Goal: Task Accomplishment & Management: Use online tool/utility

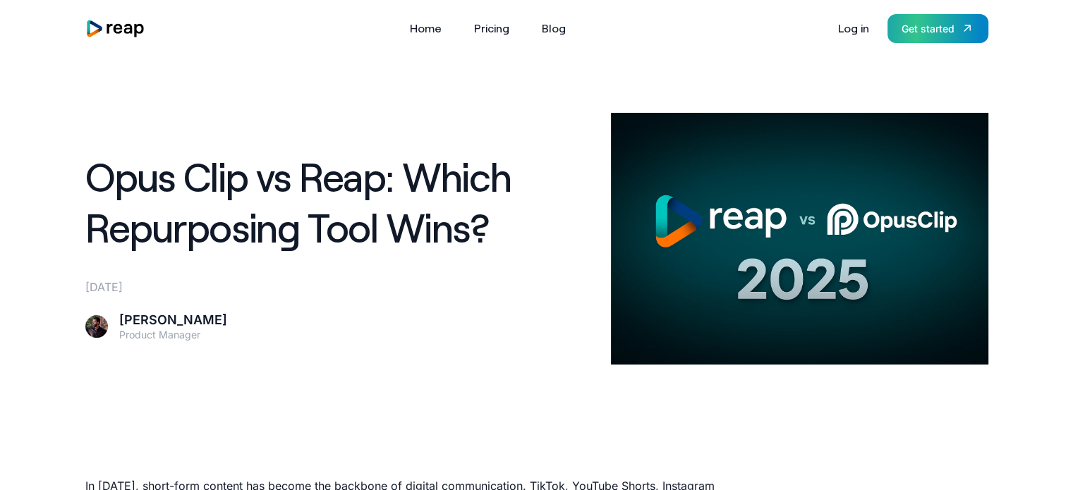
click at [935, 21] on div "Get started" at bounding box center [927, 28] width 53 height 15
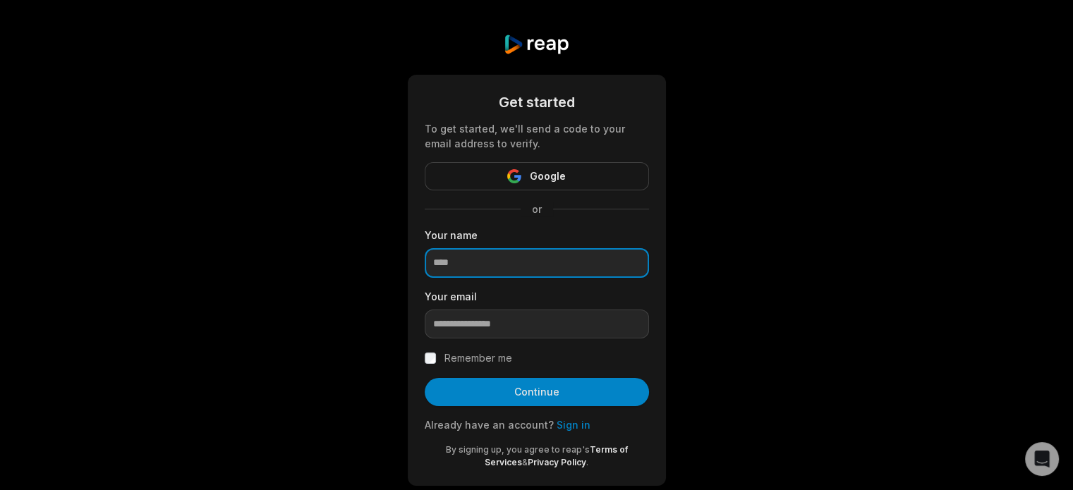
click at [540, 268] on input at bounding box center [537, 263] width 224 height 30
type input "****"
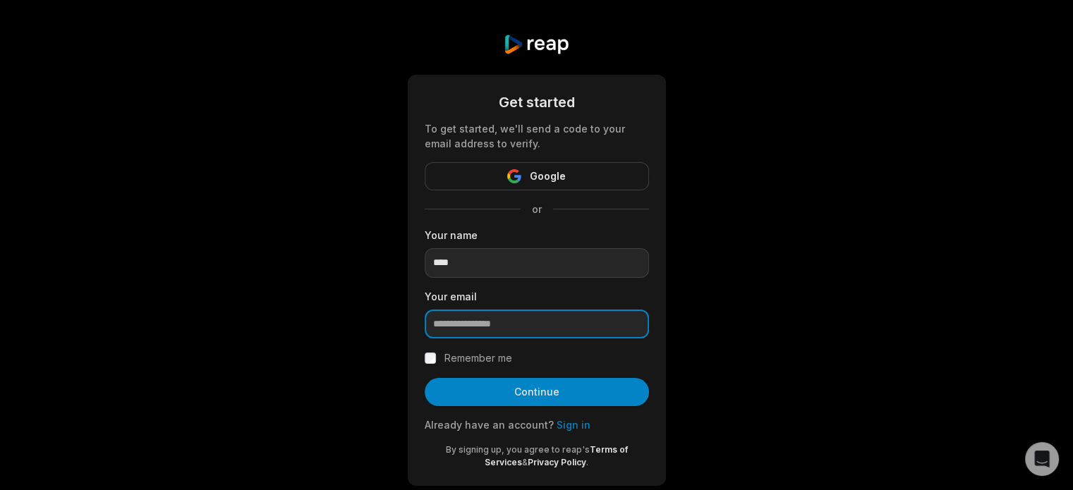
click at [499, 332] on input "email" at bounding box center [537, 325] width 224 height 30
paste input "**********"
type input "**********"
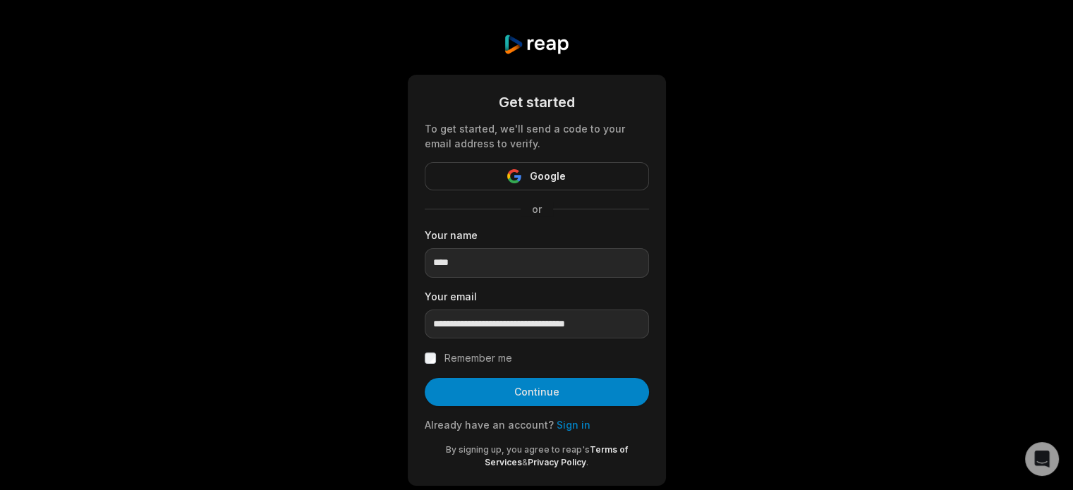
click at [474, 360] on label "Remember me" at bounding box center [478, 358] width 68 height 17
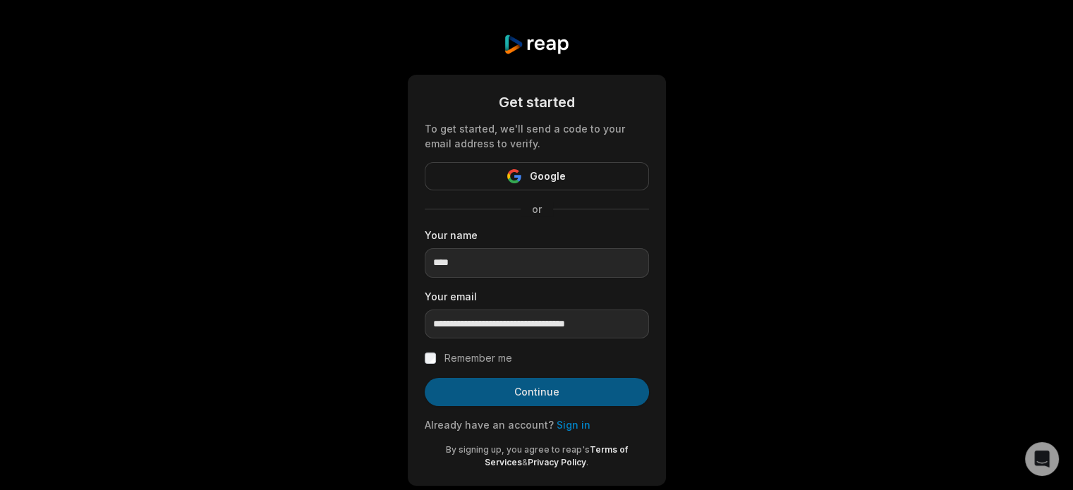
click at [527, 389] on button "Continue" at bounding box center [537, 392] width 224 height 28
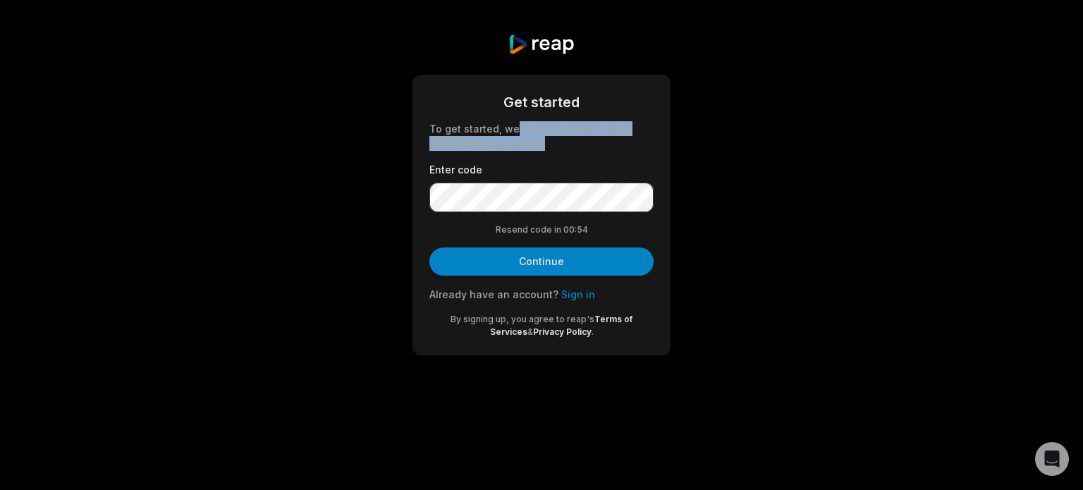
drag, startPoint x: 522, startPoint y: 125, endPoint x: 513, endPoint y: 147, distance: 24.4
click at [513, 147] on div "To get started, we'll send a code to your email address to verify." at bounding box center [542, 136] width 224 height 30
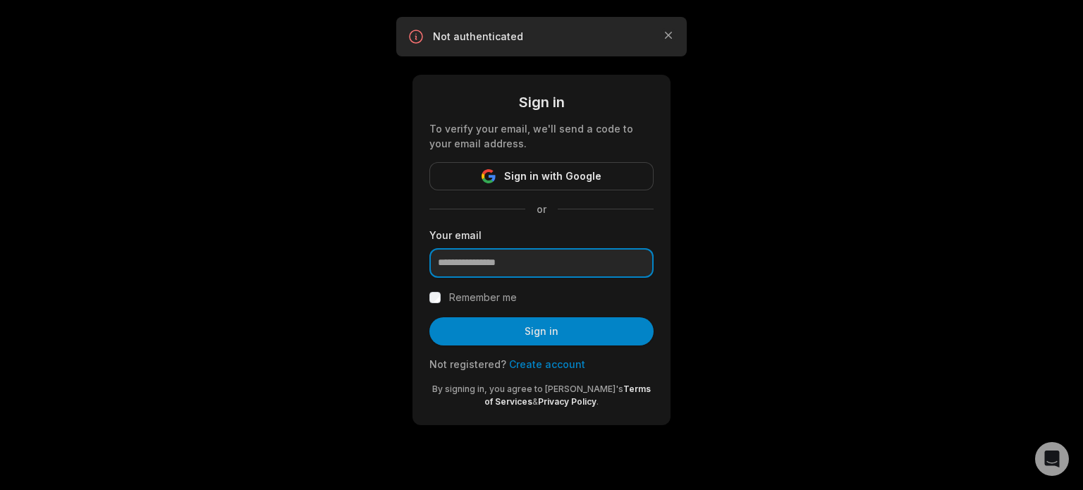
click at [546, 264] on input "email" at bounding box center [542, 263] width 224 height 30
paste input "**********"
type input "**********"
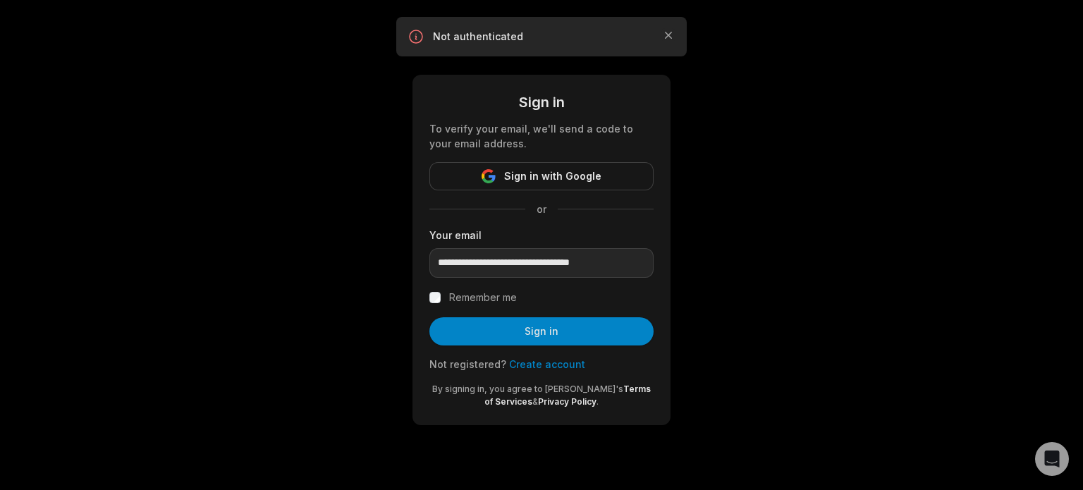
click at [497, 297] on label "Remember me" at bounding box center [483, 297] width 68 height 17
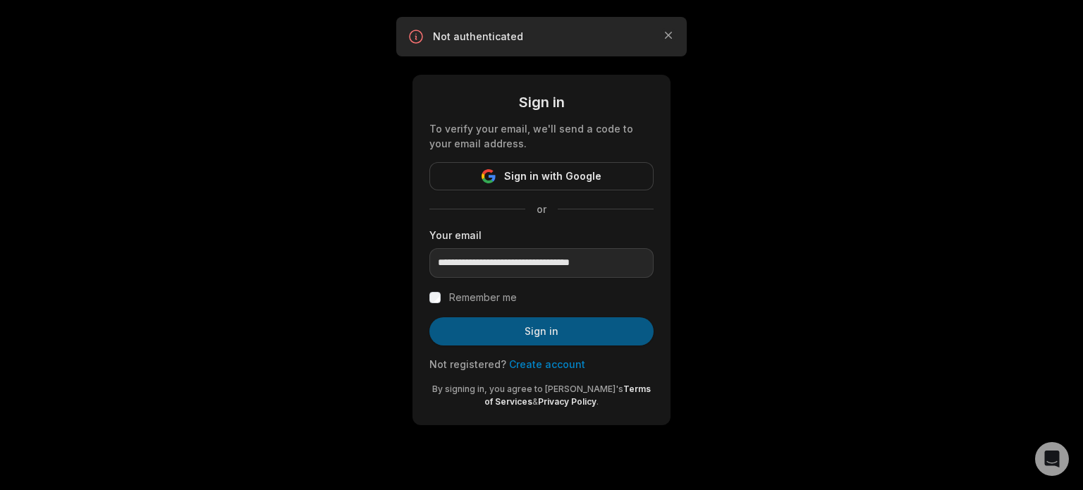
click at [535, 336] on button "Sign in" at bounding box center [542, 331] width 224 height 28
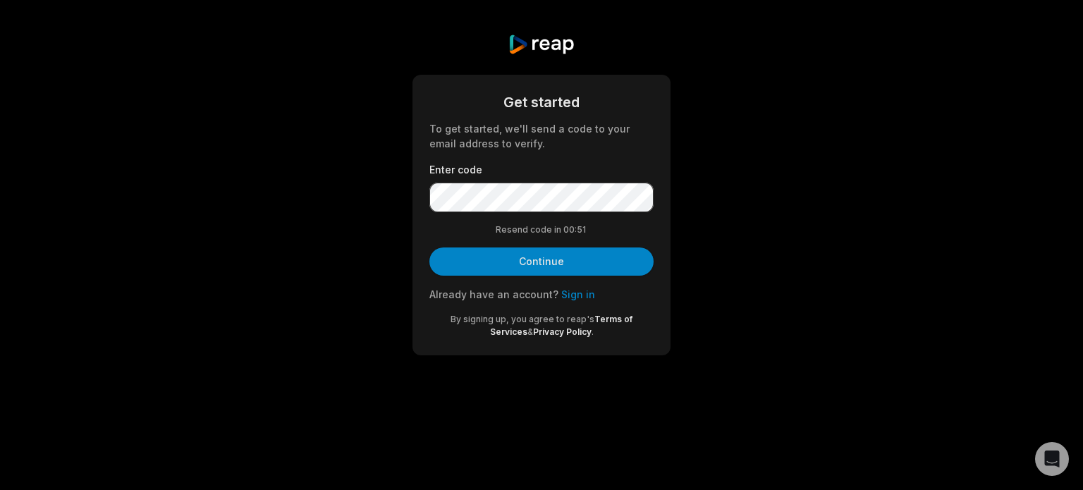
click at [556, 39] on img at bounding box center [541, 44] width 67 height 21
click at [508, 46] on img at bounding box center [541, 44] width 67 height 21
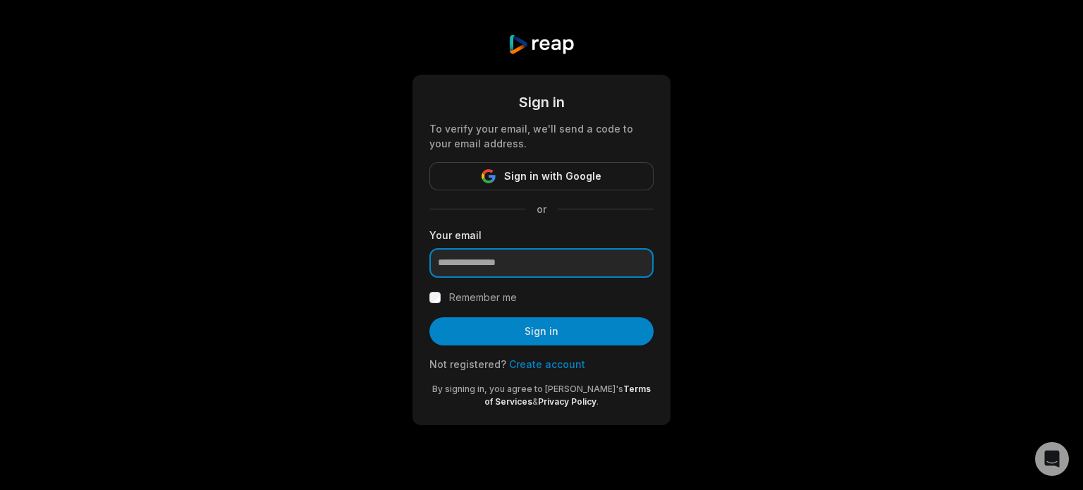
click at [474, 265] on input "email" at bounding box center [542, 263] width 224 height 30
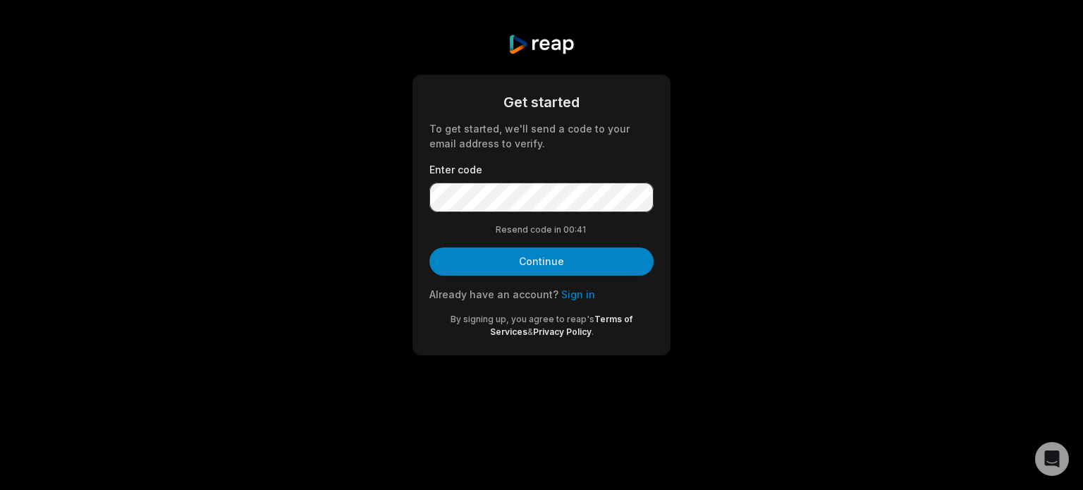
click at [530, 44] on img at bounding box center [541, 44] width 67 height 21
click at [500, 47] on div "Get started To get started, we'll send a code to your email address to verify. …" at bounding box center [541, 194] width 1083 height 389
click at [503, 47] on div "Get started To get started, we'll send a code to your email address to verify. …" at bounding box center [541, 194] width 1083 height 389
drag, startPoint x: 516, startPoint y: 44, endPoint x: 530, endPoint y: 46, distance: 13.5
click at [517, 44] on img at bounding box center [541, 44] width 67 height 21
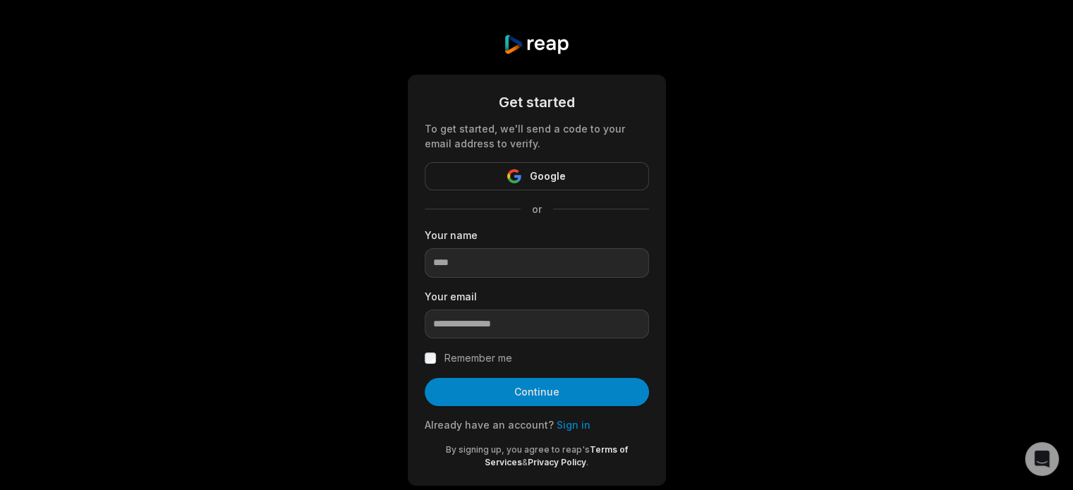
click at [528, 307] on div "Your email" at bounding box center [537, 314] width 224 height 50
click at [527, 318] on input "email" at bounding box center [537, 325] width 224 height 30
paste input "**********"
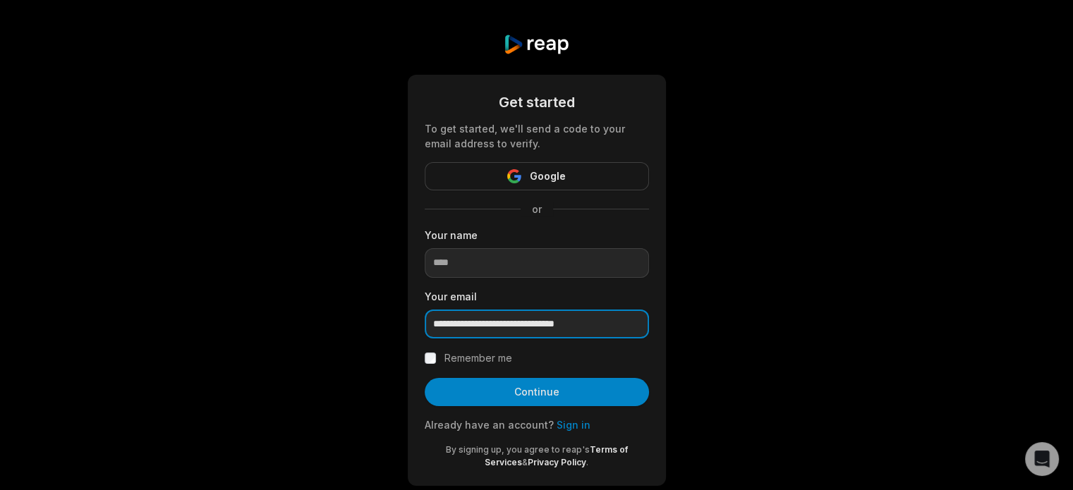
type input "**********"
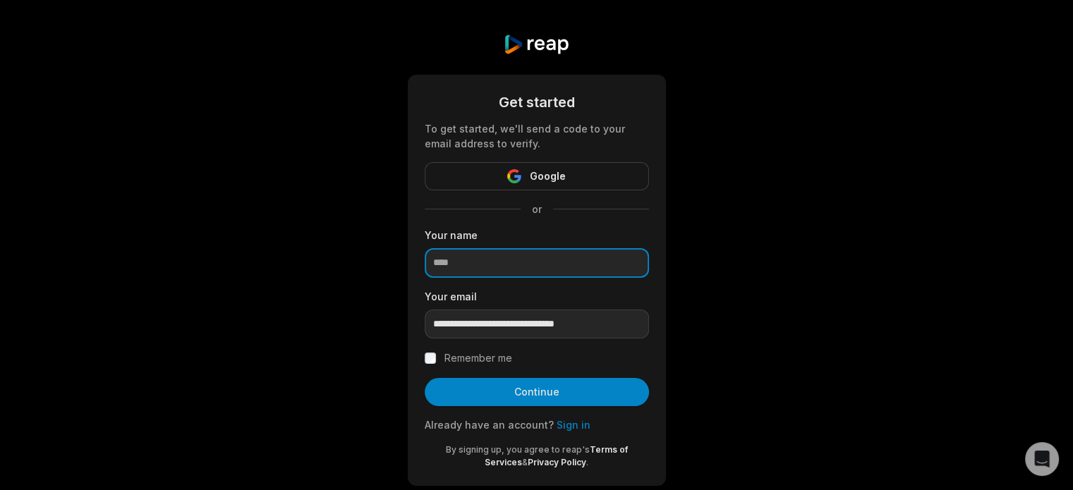
click at [473, 269] on input at bounding box center [537, 263] width 224 height 30
type input "****"
click at [491, 360] on label "Remember me" at bounding box center [478, 358] width 68 height 17
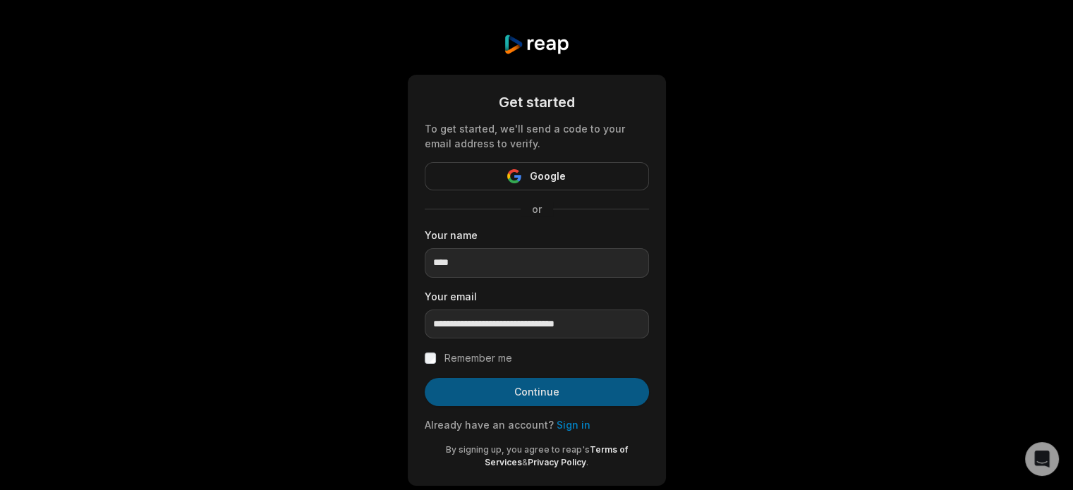
click at [562, 394] on button "Continue" at bounding box center [537, 392] width 224 height 28
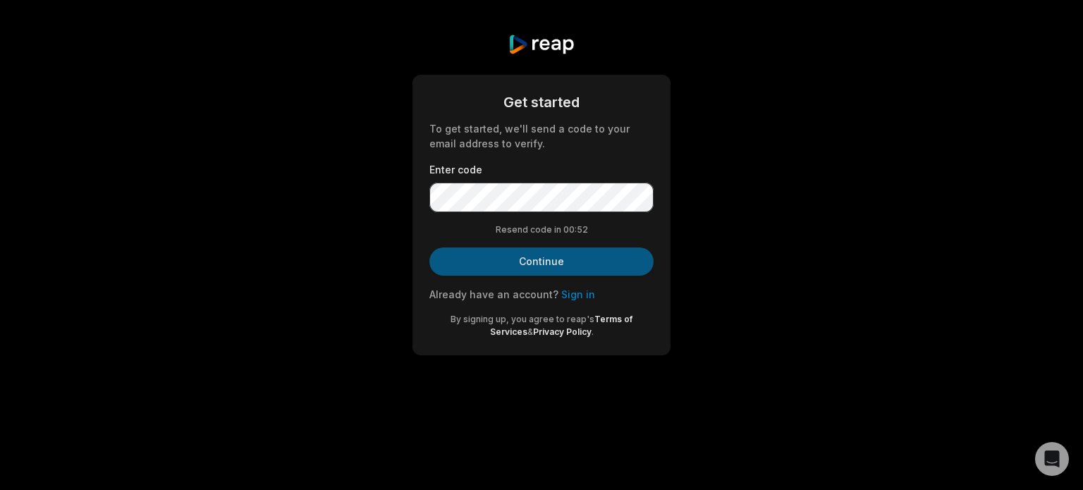
click at [577, 258] on button "Continue" at bounding box center [542, 262] width 224 height 28
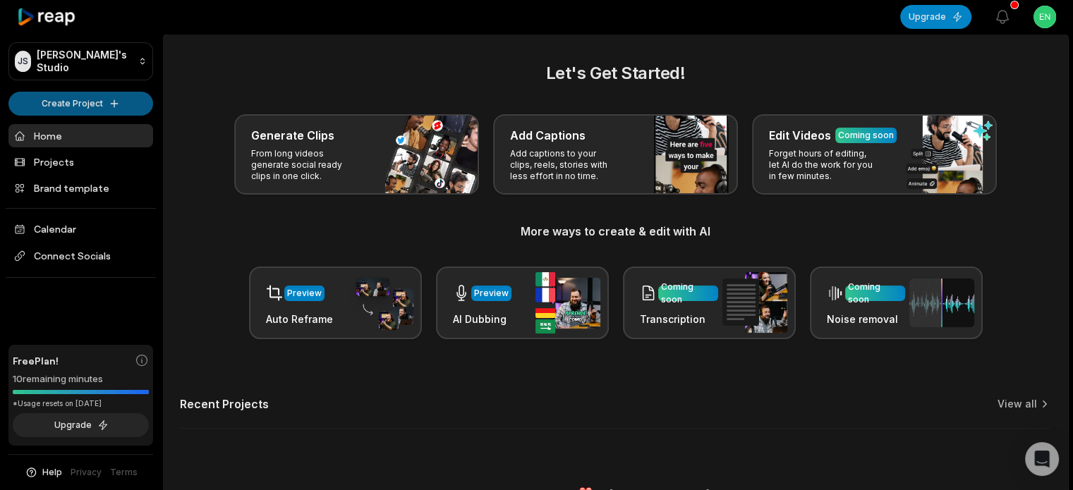
click at [116, 98] on html "JS John's Studio Create Project Home Projects Brand template Calendar Connect S…" at bounding box center [536, 245] width 1073 height 490
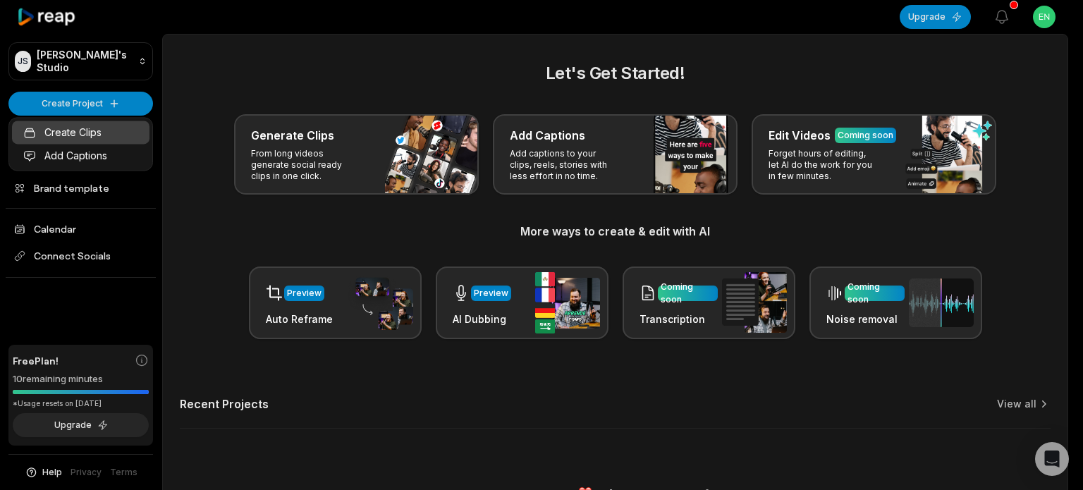
click at [95, 133] on link "Create Clips" at bounding box center [81, 132] width 138 height 23
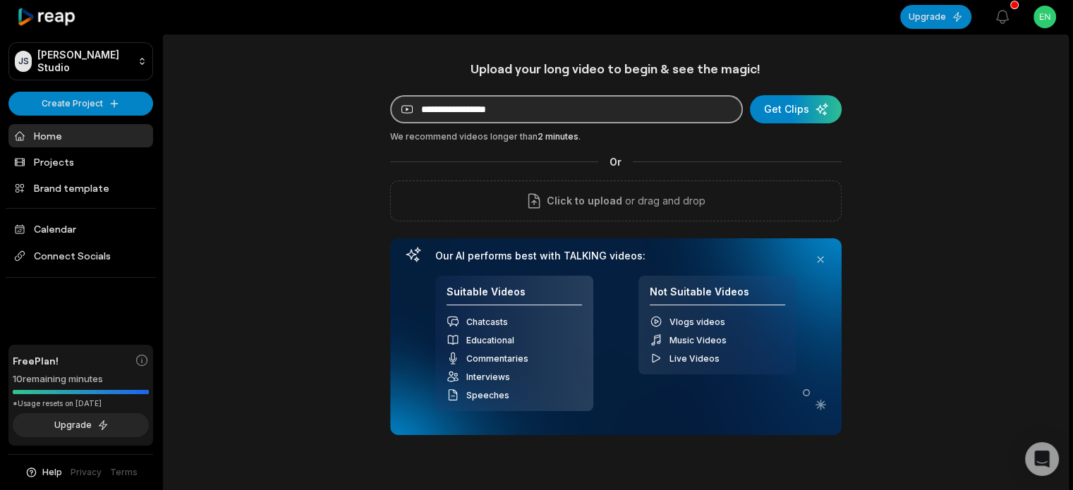
click at [588, 108] on input at bounding box center [566, 109] width 353 height 28
paste input "**********"
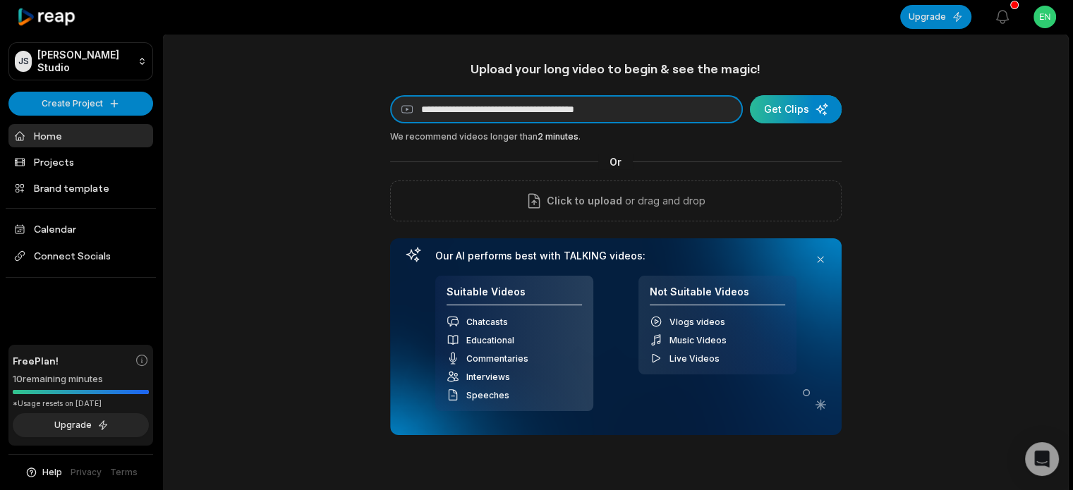
type input "**********"
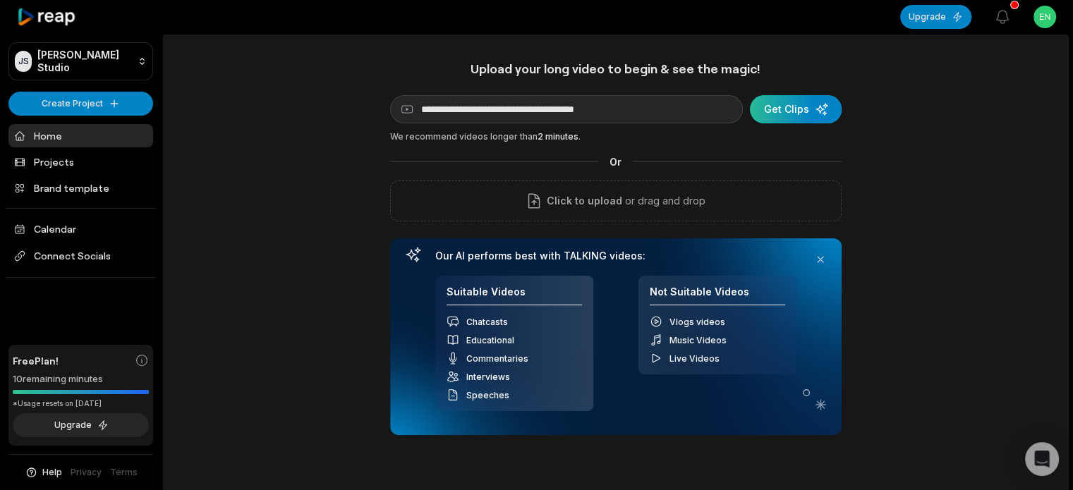
click at [782, 116] on div "submit" at bounding box center [796, 109] width 92 height 28
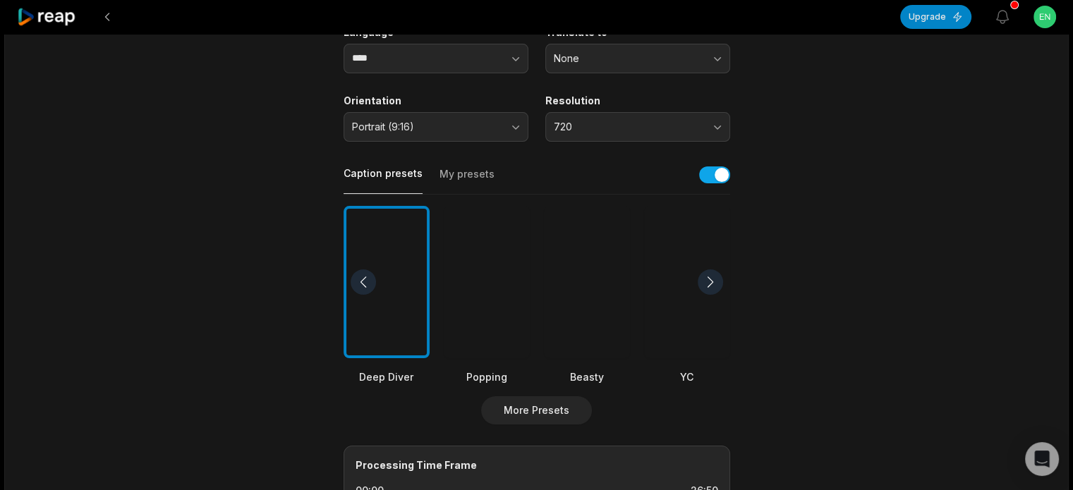
scroll to position [212, 0]
click at [499, 317] on div at bounding box center [487, 281] width 86 height 153
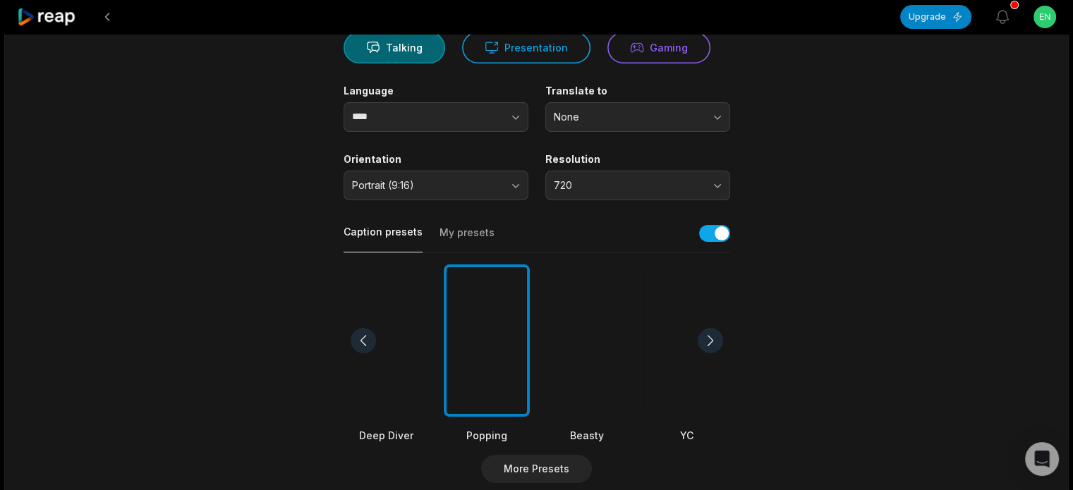
scroll to position [71, 0]
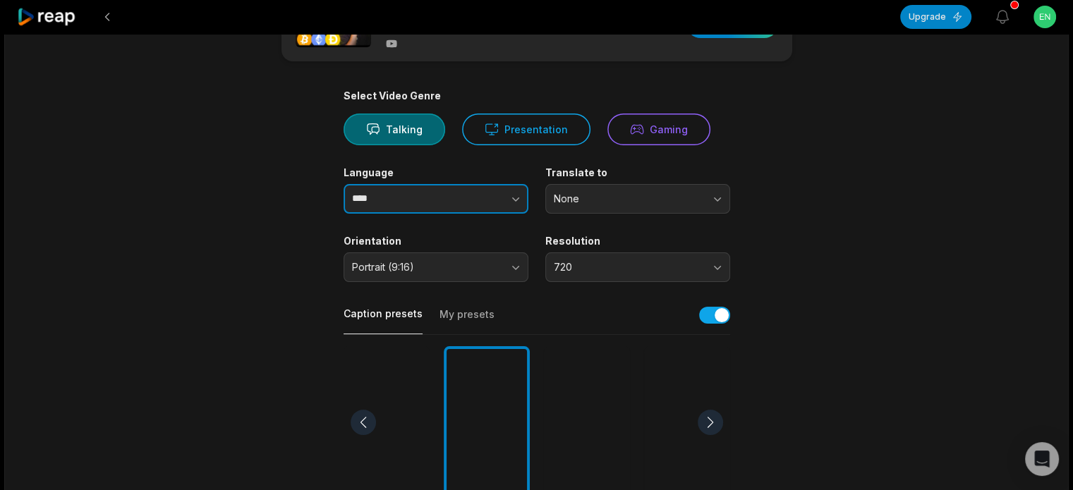
click at [472, 197] on button "button" at bounding box center [487, 199] width 80 height 30
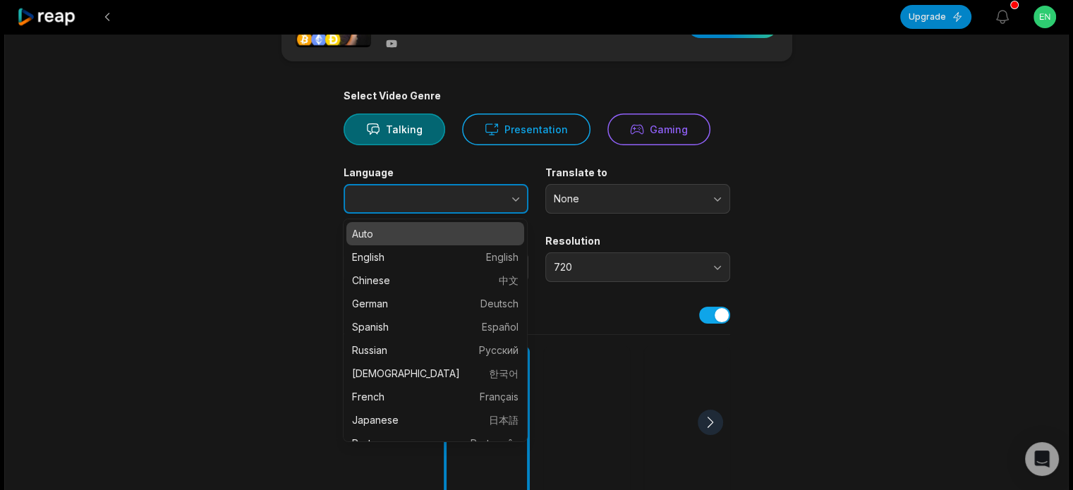
click at [446, 200] on input "Language" at bounding box center [435, 199] width 185 height 30
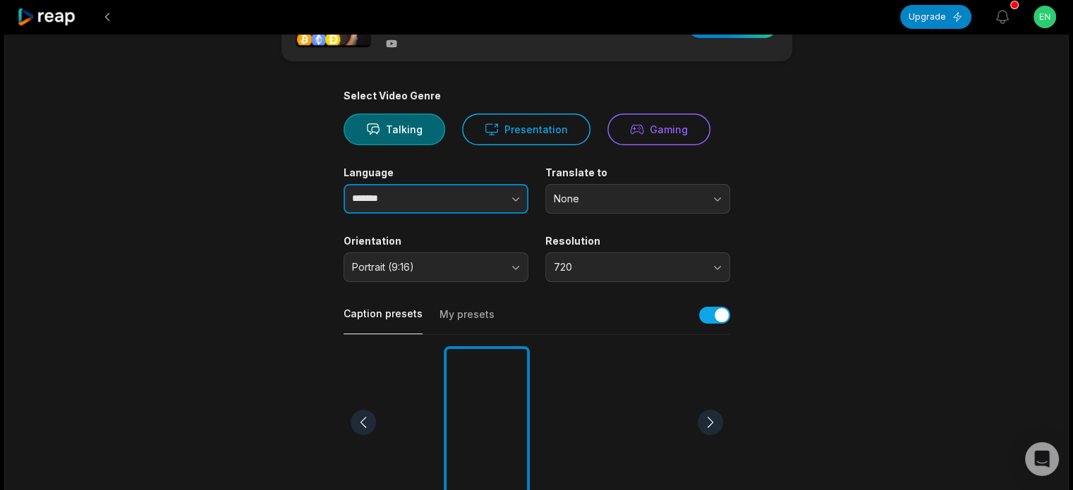
type input "*******"
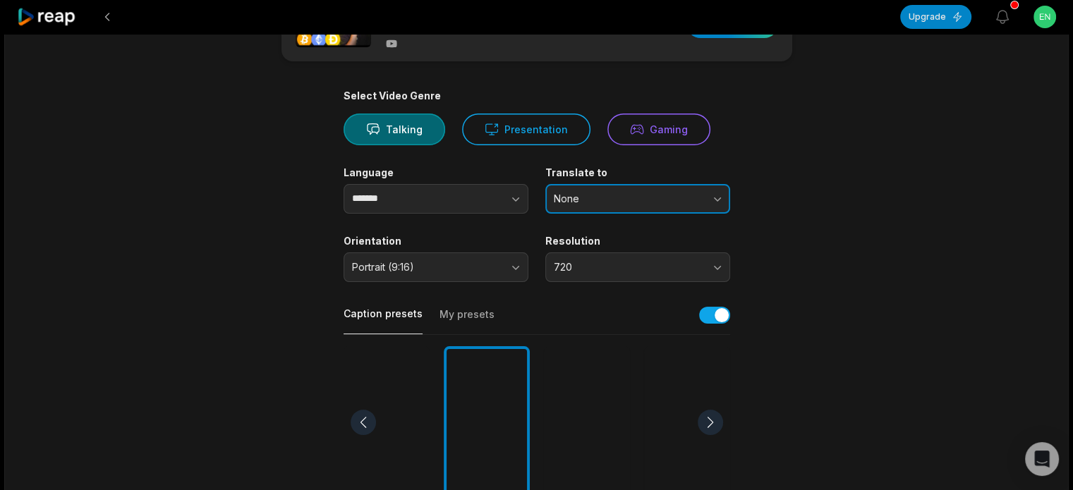
click at [640, 202] on span "None" at bounding box center [628, 199] width 148 height 13
click at [641, 202] on span "None" at bounding box center [628, 199] width 148 height 13
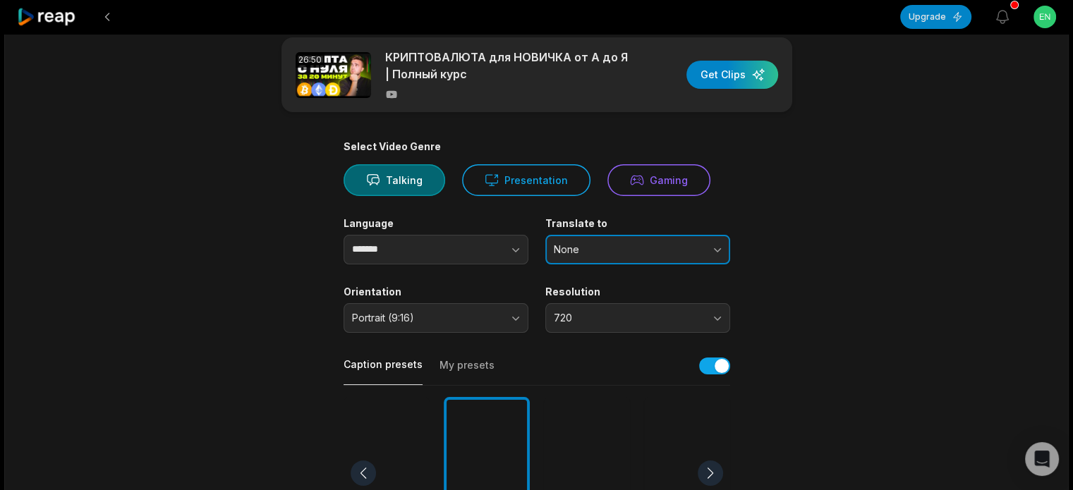
scroll to position [0, 0]
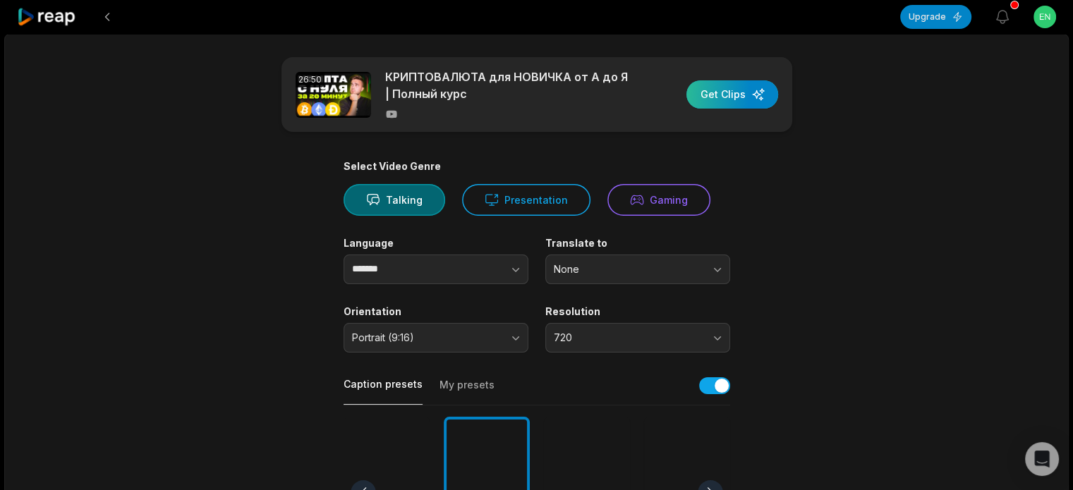
click at [742, 98] on div "button" at bounding box center [732, 94] width 92 height 28
click at [744, 84] on div "button" at bounding box center [732, 94] width 92 height 28
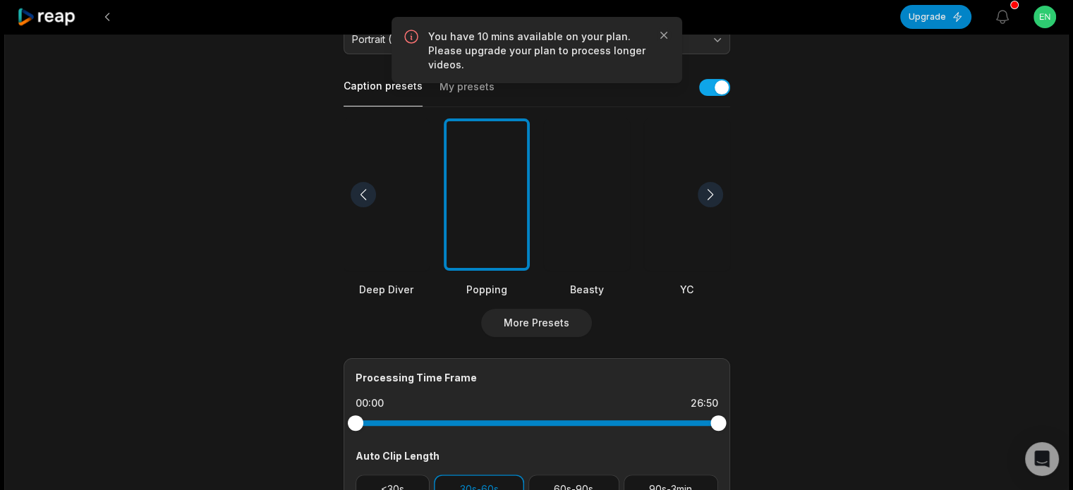
scroll to position [353, 0]
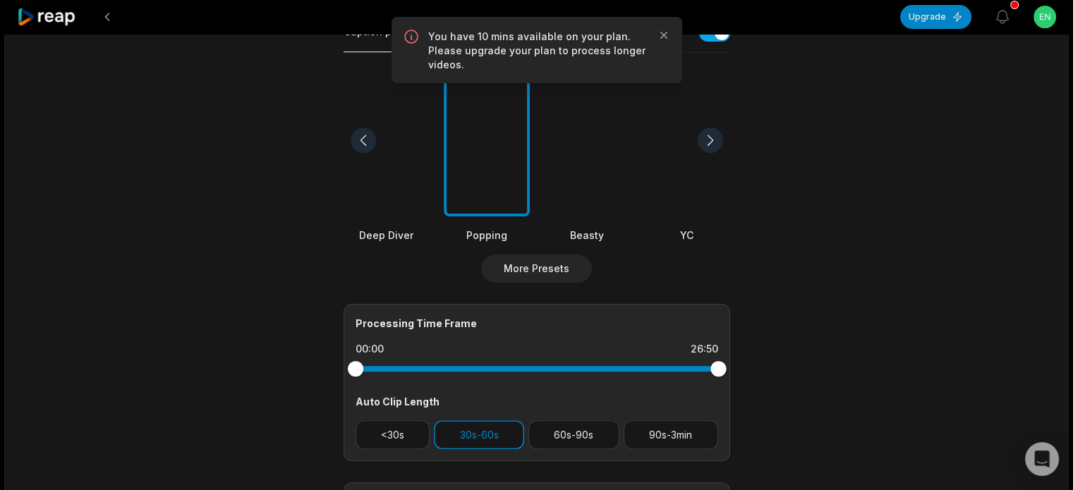
drag, startPoint x: 715, startPoint y: 370, endPoint x: 660, endPoint y: 369, distance: 55.0
click at [725, 370] on div at bounding box center [718, 369] width 16 height 16
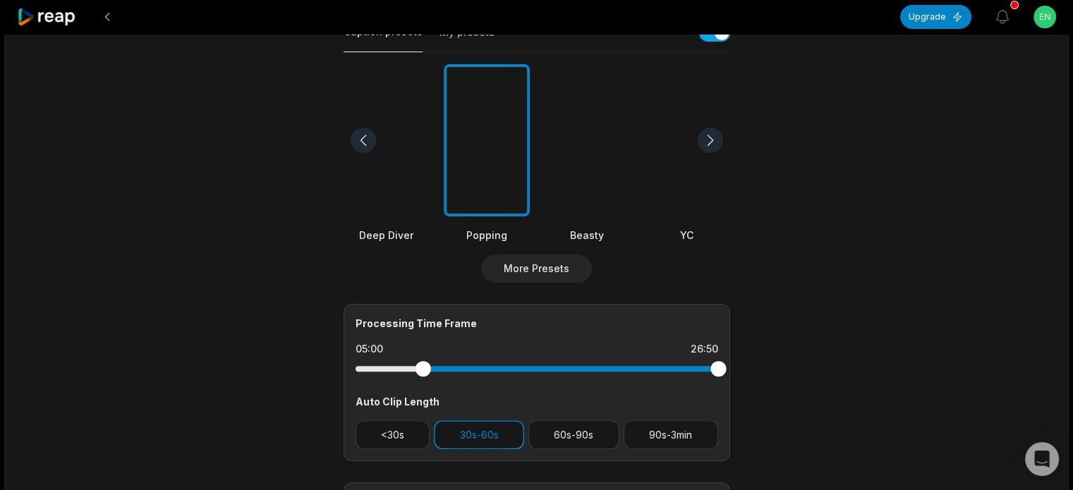
drag, startPoint x: 353, startPoint y: 366, endPoint x: 422, endPoint y: 373, distance: 70.2
click at [422, 373] on div at bounding box center [423, 369] width 16 height 16
drag, startPoint x: 717, startPoint y: 368, endPoint x: 557, endPoint y: 382, distance: 160.0
click at [557, 382] on div "Processing Time Frame 05:00 14:58 Auto Clip Length <30s 30s-60s 60s-90s 90s-3min" at bounding box center [536, 382] width 387 height 157
drag, startPoint x: 693, startPoint y: 352, endPoint x: 719, endPoint y: 352, distance: 26.8
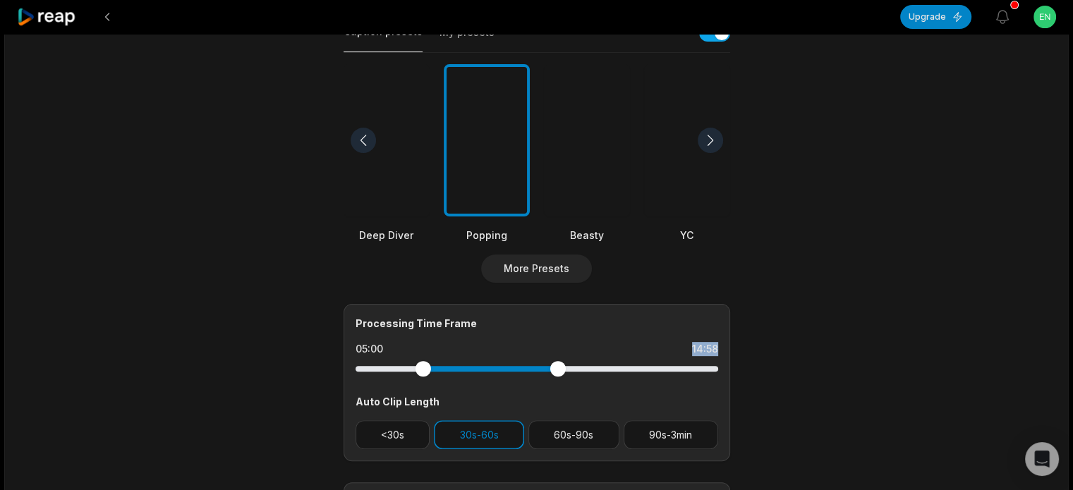
click at [718, 351] on div "Processing Time Frame 05:00 14:58 Auto Clip Length <30s 30s-60s 60s-90s 90s-3min" at bounding box center [536, 382] width 387 height 157
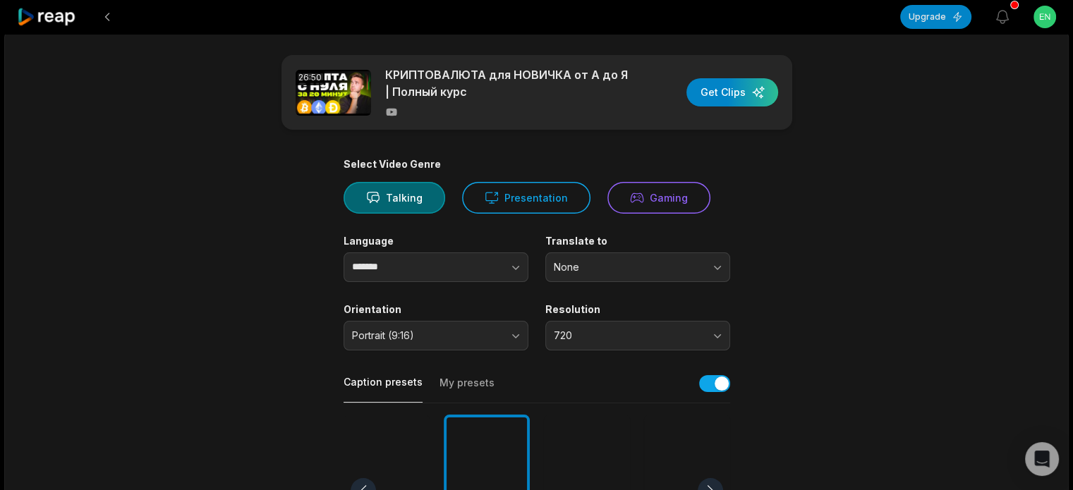
scroll to position [0, 0]
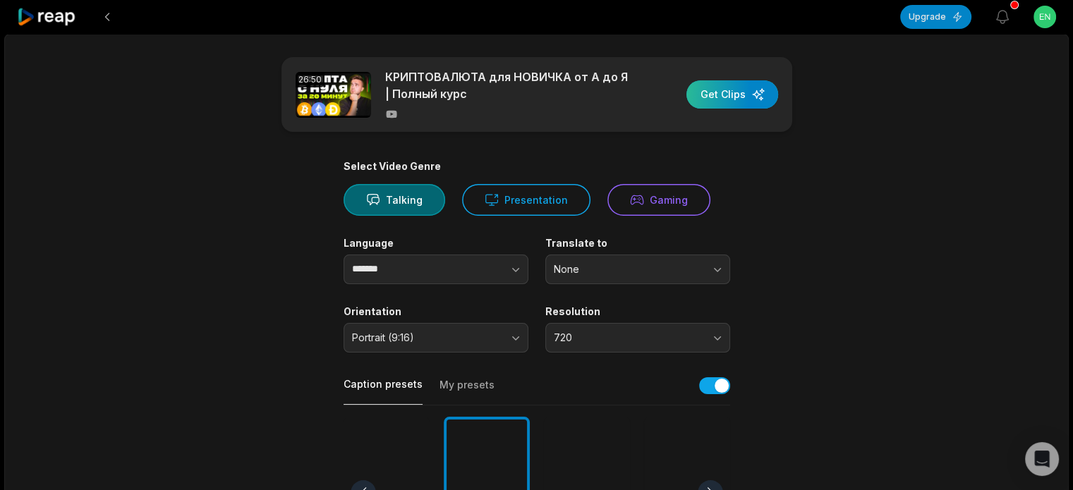
click at [763, 90] on div "button" at bounding box center [732, 94] width 92 height 28
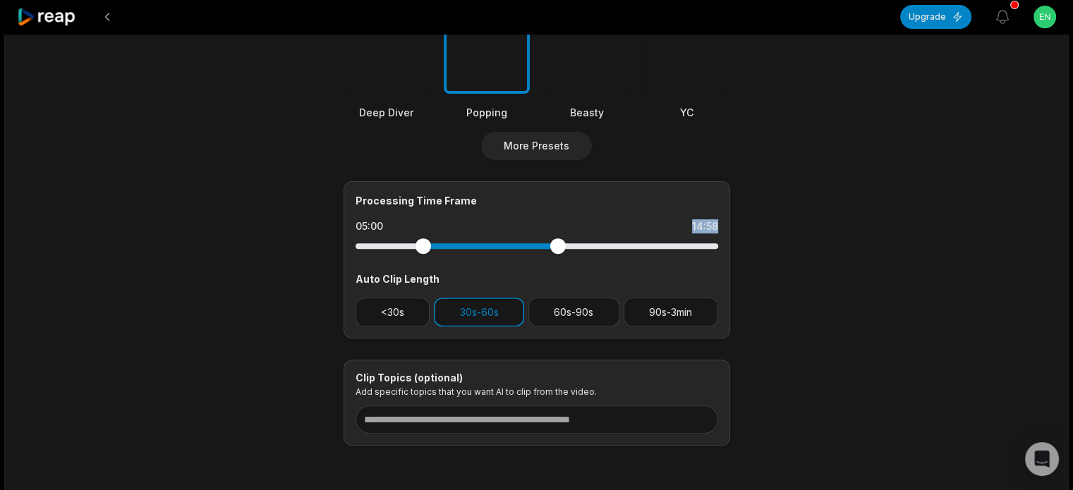
scroll to position [531, 0]
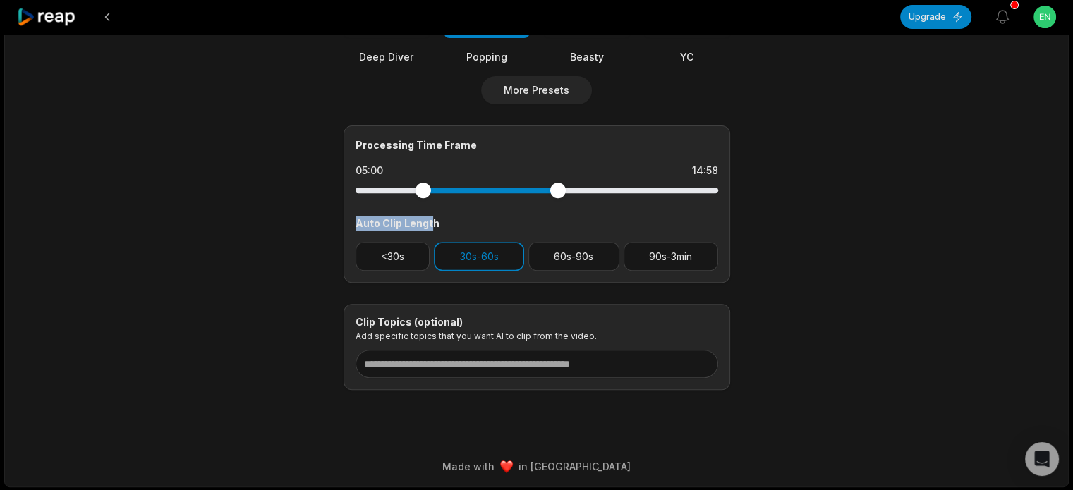
drag, startPoint x: 357, startPoint y: 222, endPoint x: 432, endPoint y: 222, distance: 74.8
click at [432, 222] on div "Auto Clip Length" at bounding box center [536, 223] width 363 height 15
click at [430, 221] on div "Auto Clip Length" at bounding box center [536, 223] width 363 height 15
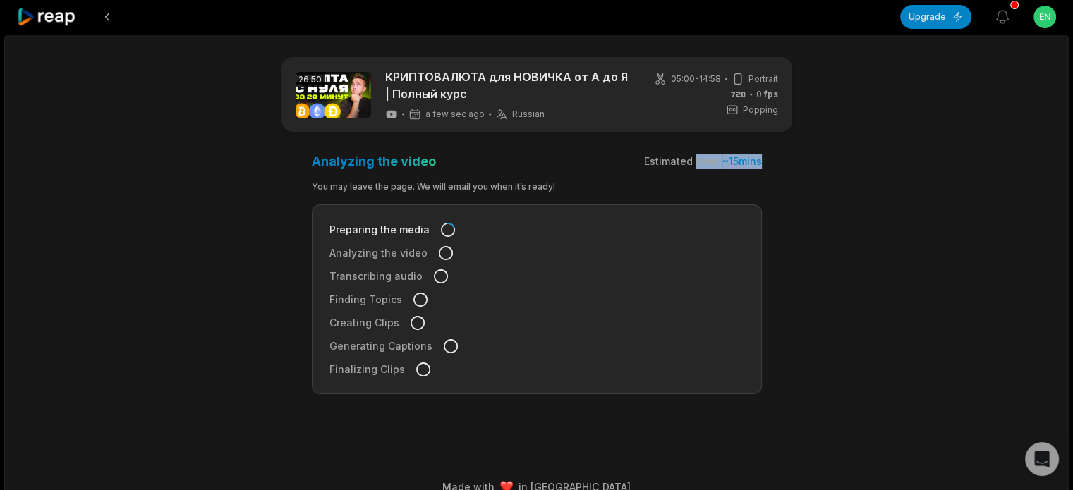
drag, startPoint x: 711, startPoint y: 154, endPoint x: 765, endPoint y: 155, distance: 54.3
click at [764, 154] on main "26:50 КРИПТОВАЛЮТА для НОВИЧКА от А до Я | Полный курс a few sec ago Russian ru…" at bounding box center [536, 231] width 683 height 348
